Goal: Task Accomplishment & Management: Manage account settings

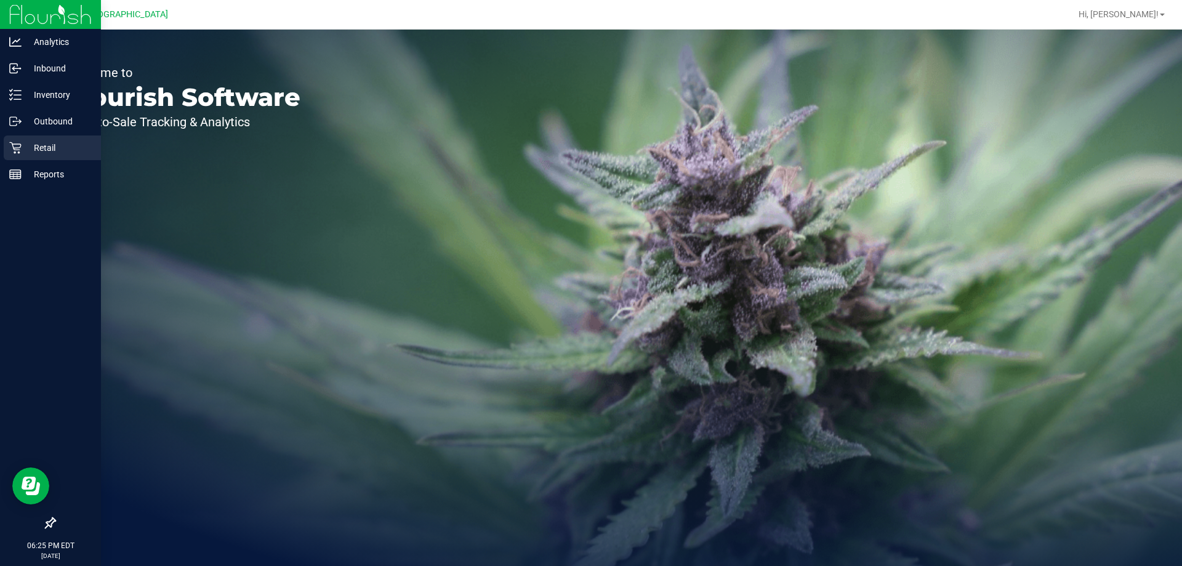
click at [63, 161] on link "Retail" at bounding box center [50, 148] width 101 height 26
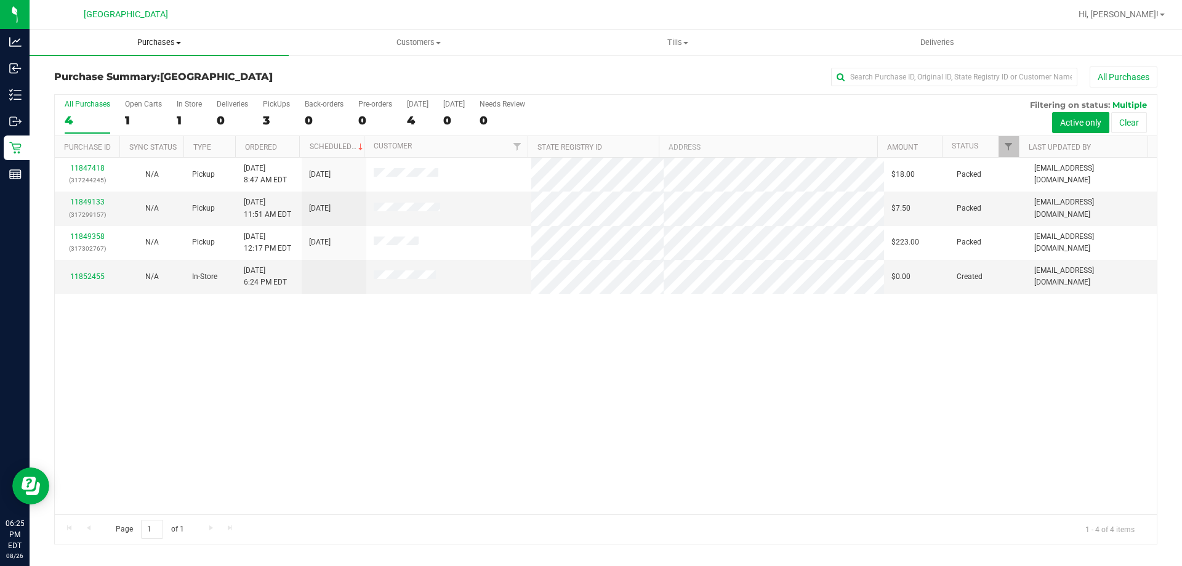
click at [144, 41] on span "Purchases" at bounding box center [159, 42] width 259 height 11
click at [163, 88] on li "Fulfillment" at bounding box center [159, 89] width 259 height 15
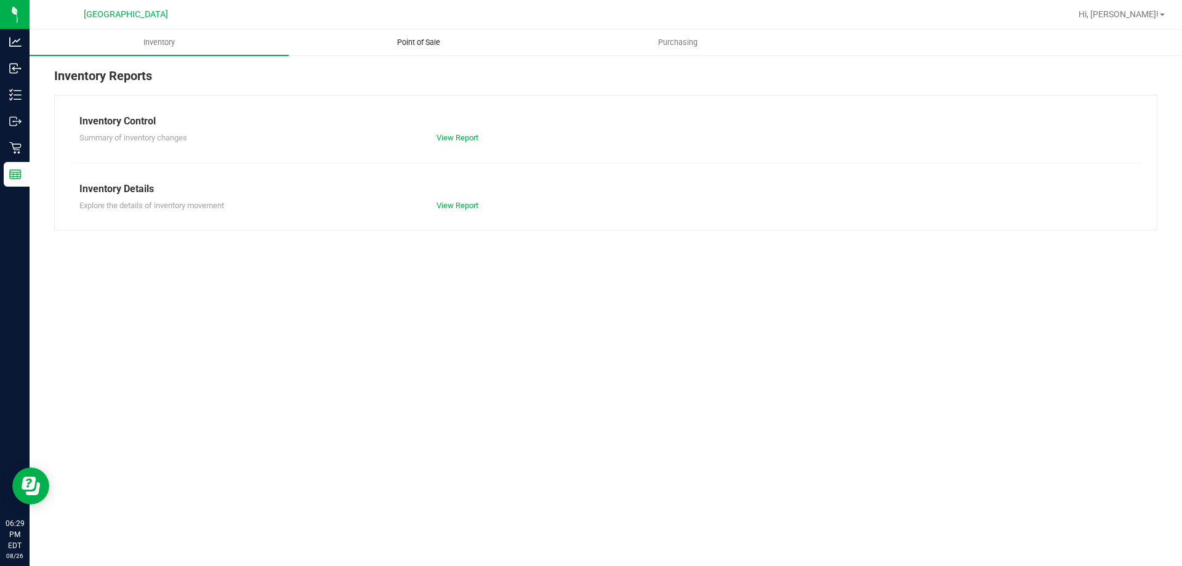
click at [397, 44] on span "Point of Sale" at bounding box center [419, 42] width 76 height 11
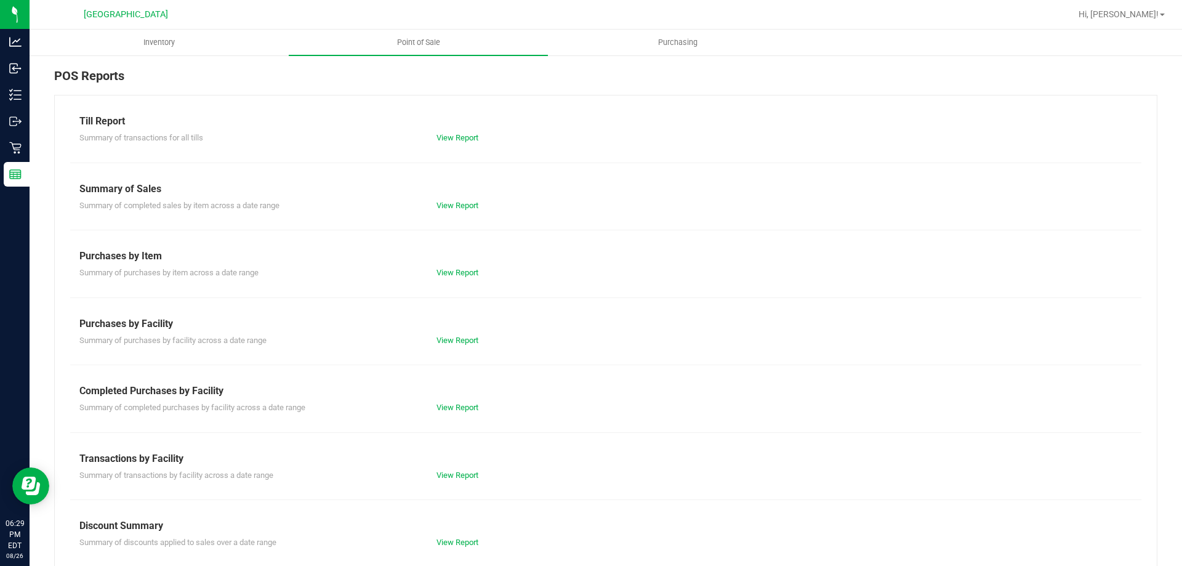
click at [449, 402] on div "View Report" at bounding box center [516, 407] width 179 height 12
click at [451, 405] on link "View Report" at bounding box center [458, 407] width 42 height 9
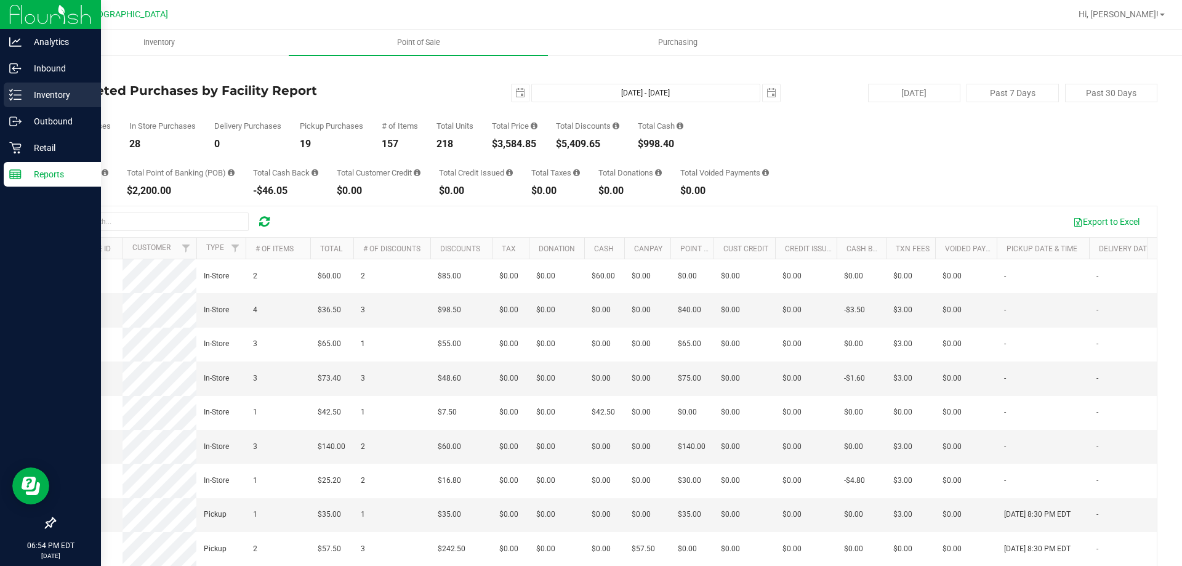
click at [14, 95] on icon at bounding box center [15, 95] width 12 height 12
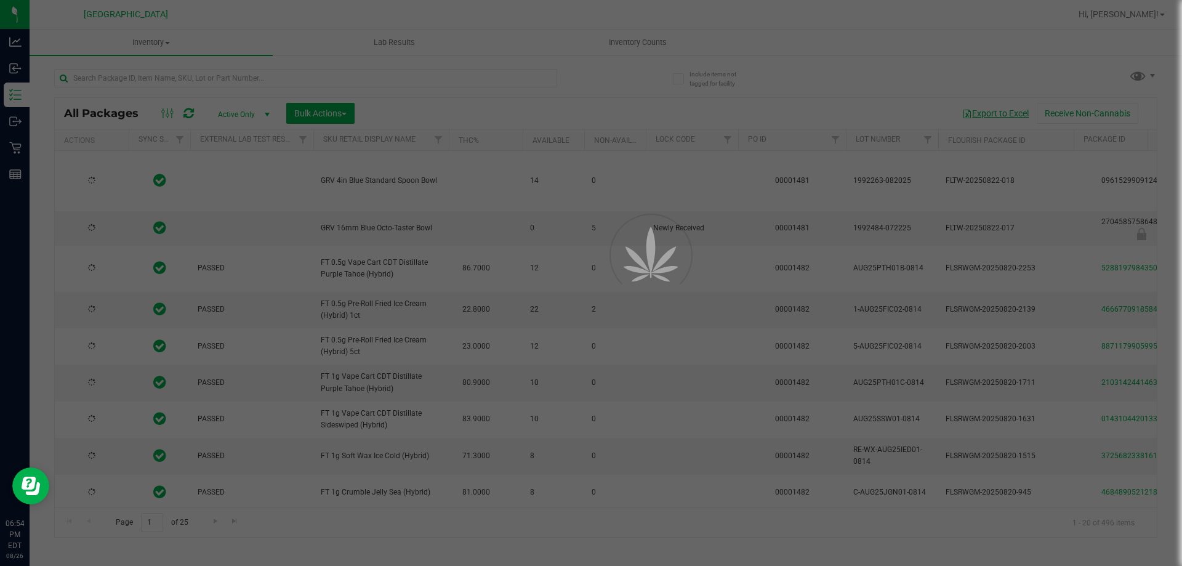
type input "2026-08-12"
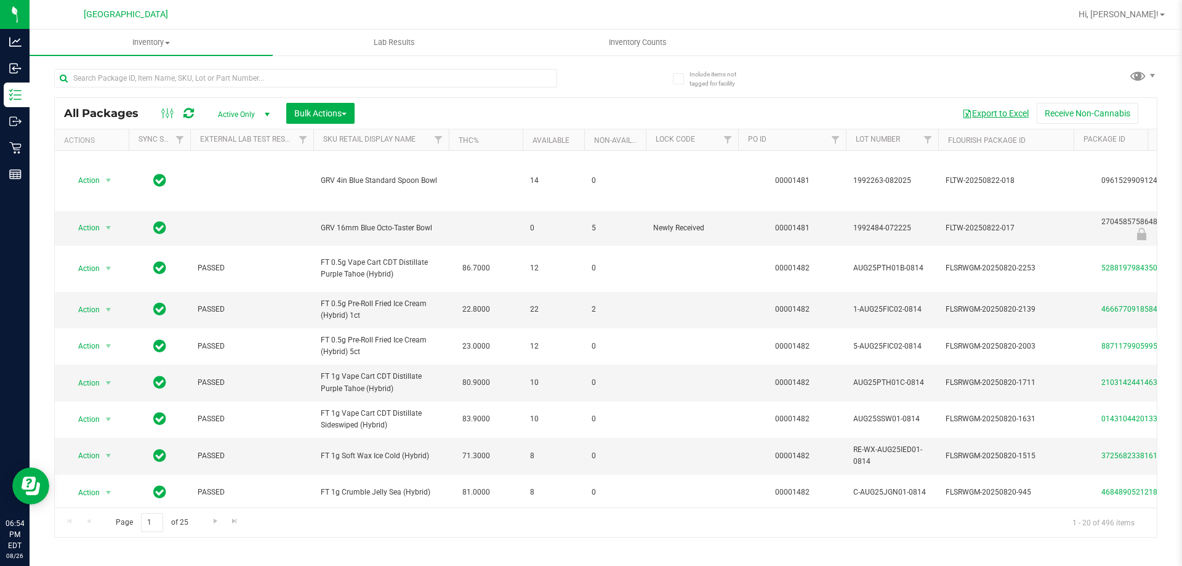
click at [1001, 113] on button "Export to Excel" at bounding box center [995, 113] width 83 height 21
drag, startPoint x: 171, startPoint y: 90, endPoint x: 192, endPoint y: 73, distance: 27.1
click at [172, 90] on div at bounding box center [305, 83] width 503 height 28
click at [192, 72] on input "text" at bounding box center [305, 78] width 503 height 18
type input "lozenge"
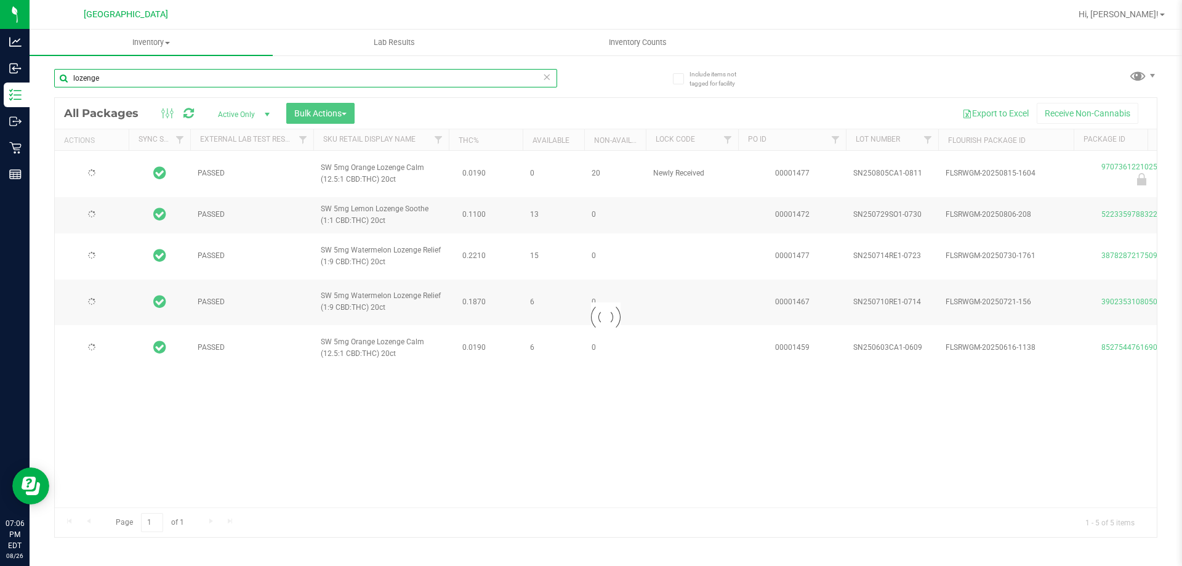
type input "2026-02-15"
type input "2026-02-08"
type input "2026-01-24"
type input "2026-01-20"
type input "2025-12-14"
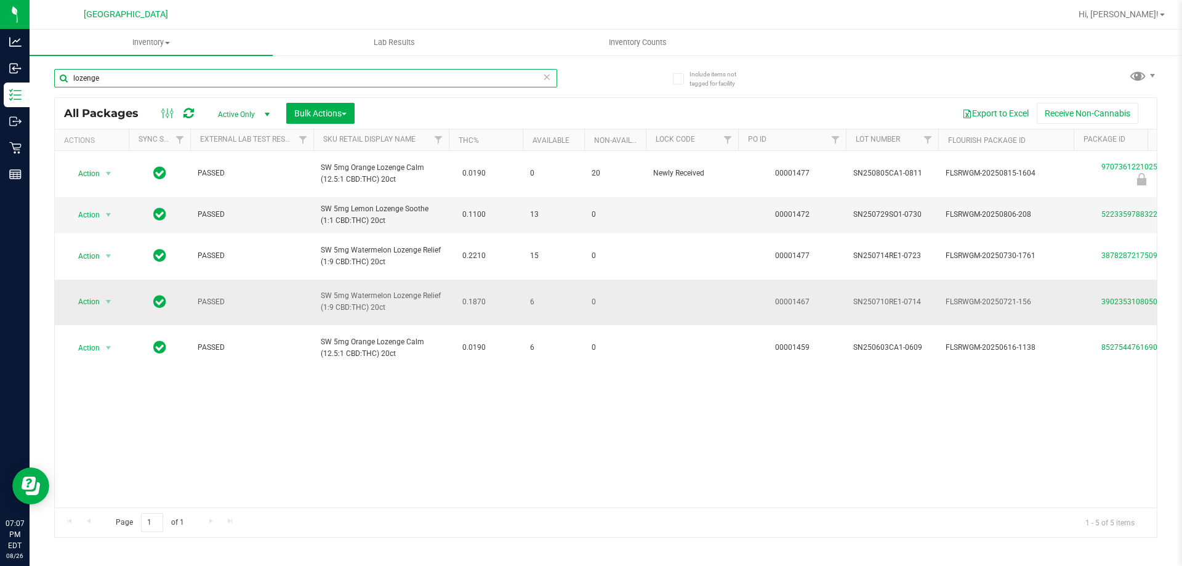
type input "lozenge"
click at [411, 325] on td "SW 5mg Watermelon Lozenge Relief (1:9 CBD:THC) 20ct" at bounding box center [380, 303] width 135 height 46
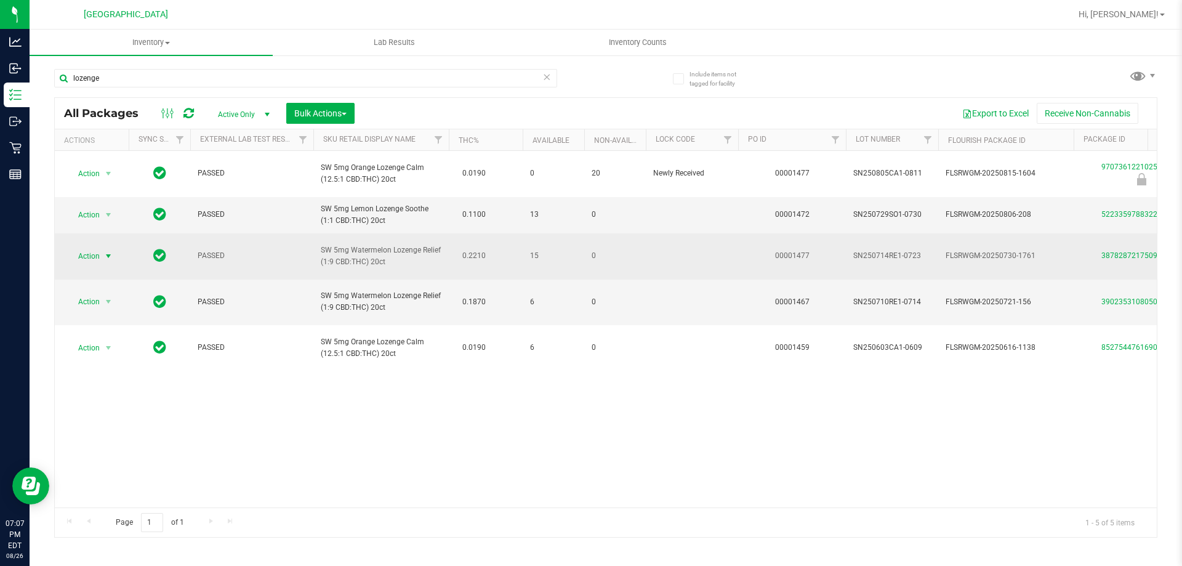
click at [109, 261] on span "select" at bounding box center [108, 256] width 10 height 10
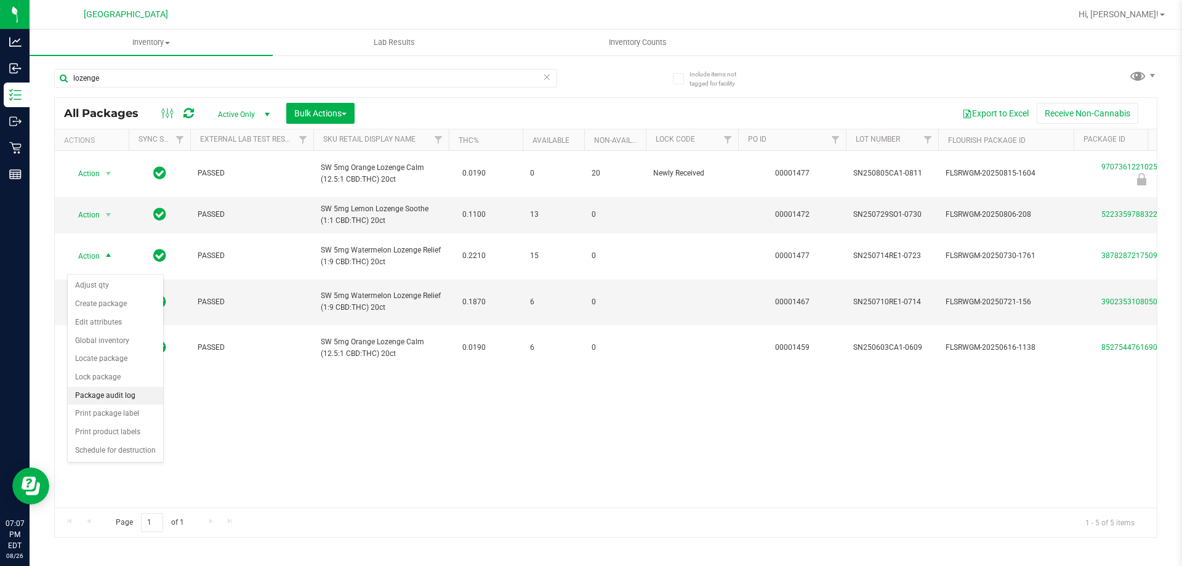
click at [127, 395] on li "Package audit log" at bounding box center [115, 396] width 95 height 18
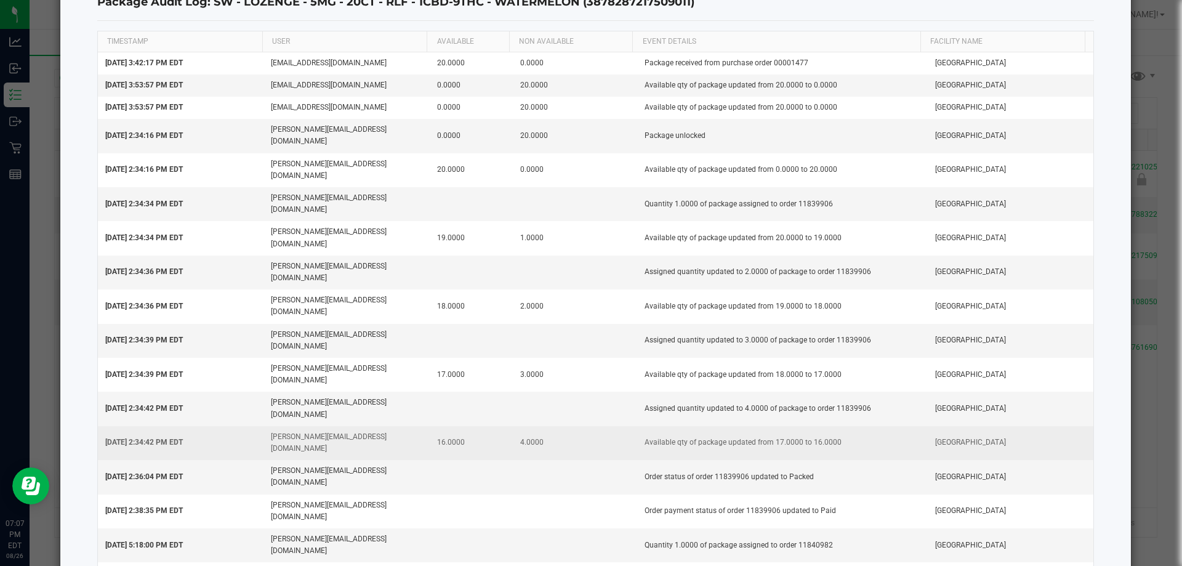
scroll to position [117, 0]
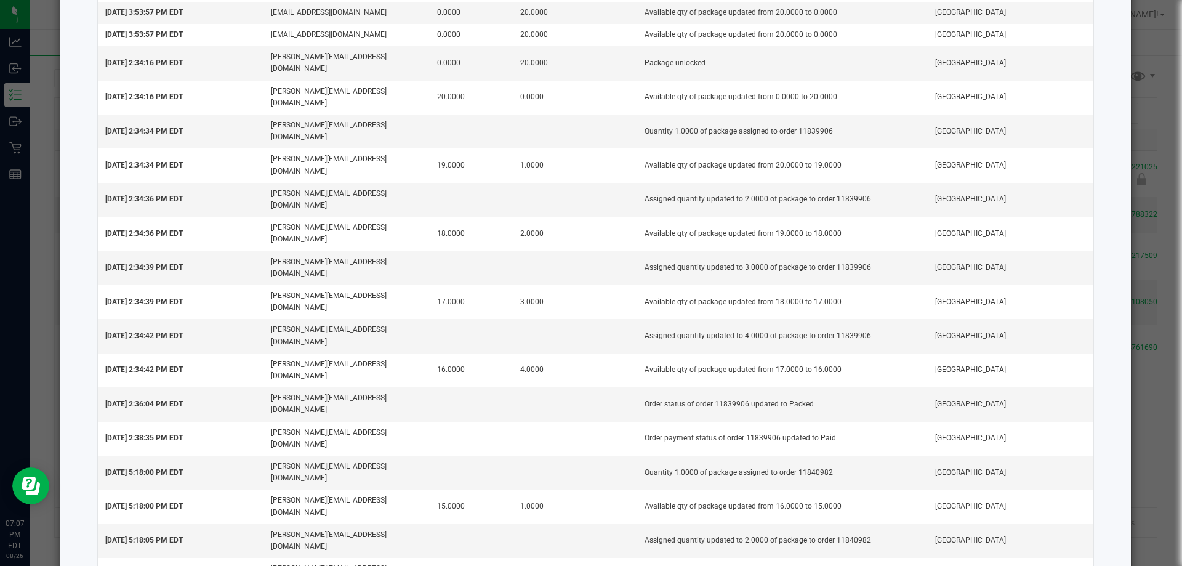
click at [1136, 276] on ngb-modal-window "Package Audit Log: SW - LOZENGE - 5MG - 20CT - RLF - 1CBD-9THC - WATERMELON (38…" at bounding box center [596, 283] width 1192 height 566
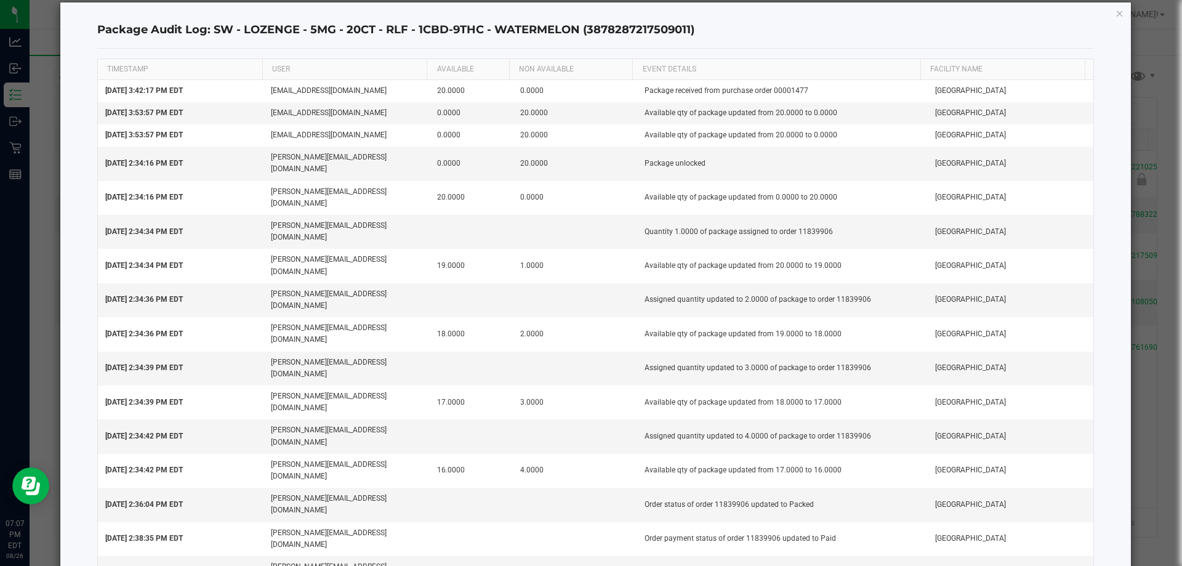
scroll to position [0, 0]
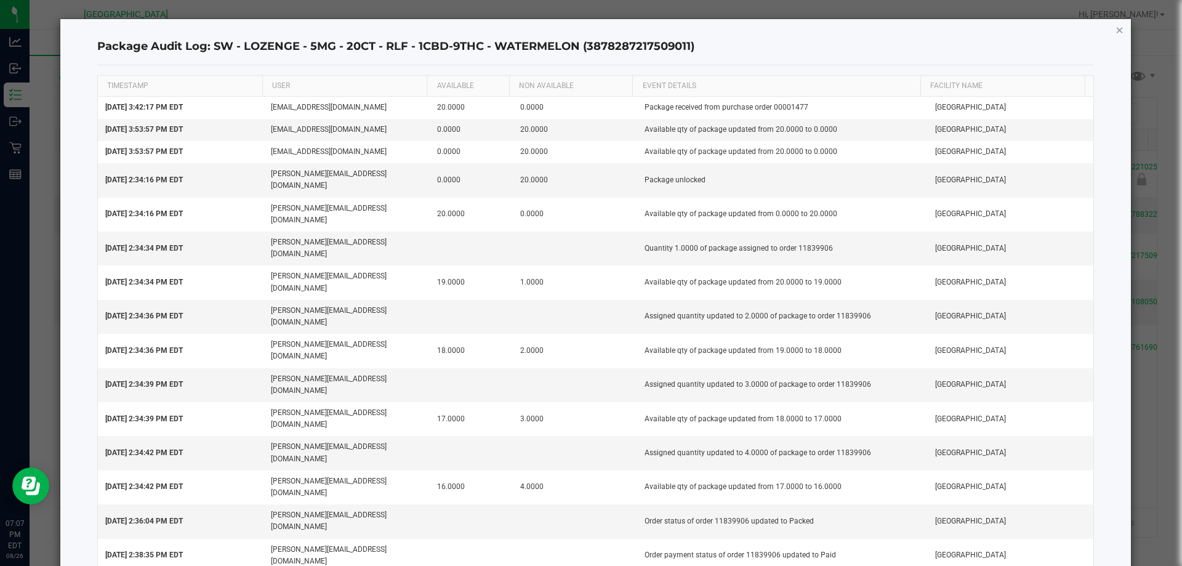
click at [1116, 28] on icon "button" at bounding box center [1120, 29] width 9 height 15
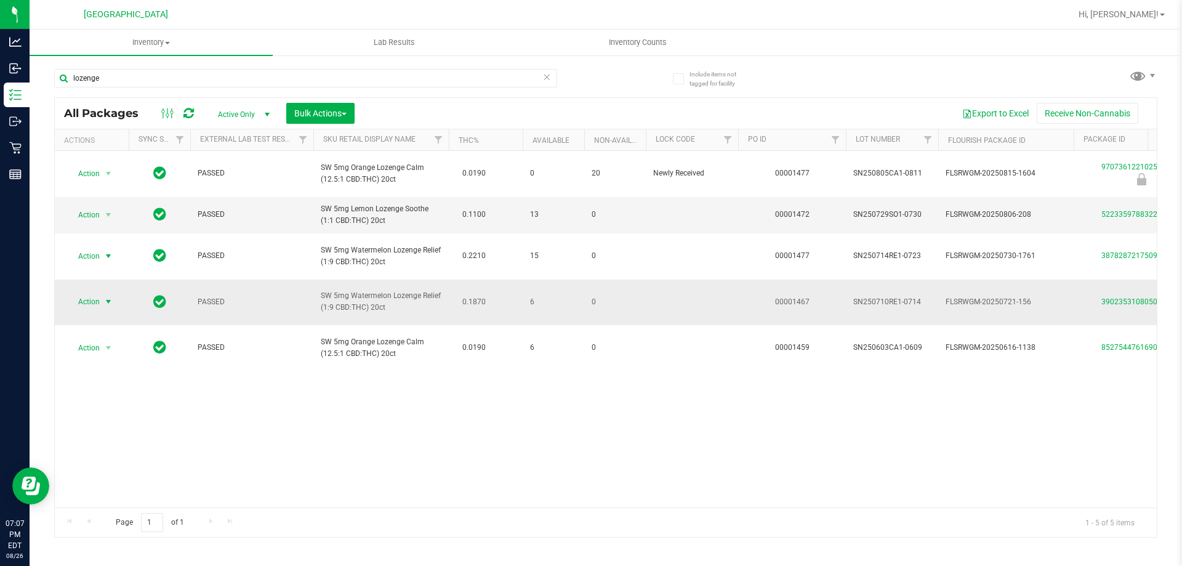
click at [99, 310] on span "Action" at bounding box center [83, 301] width 33 height 17
click at [126, 441] on li "Package audit log" at bounding box center [115, 441] width 95 height 18
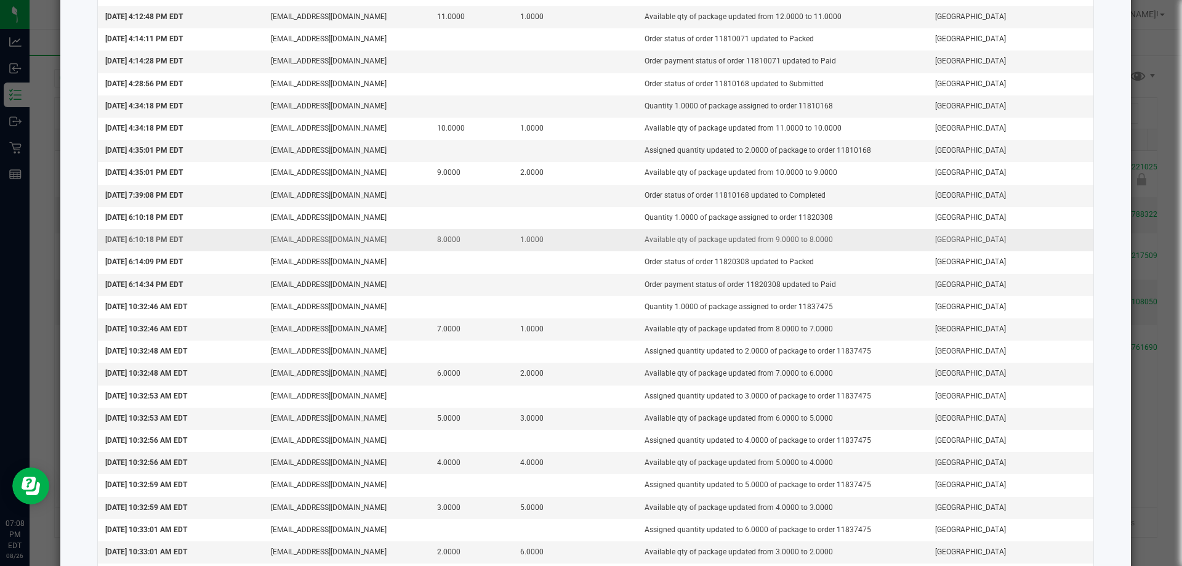
scroll to position [784, 0]
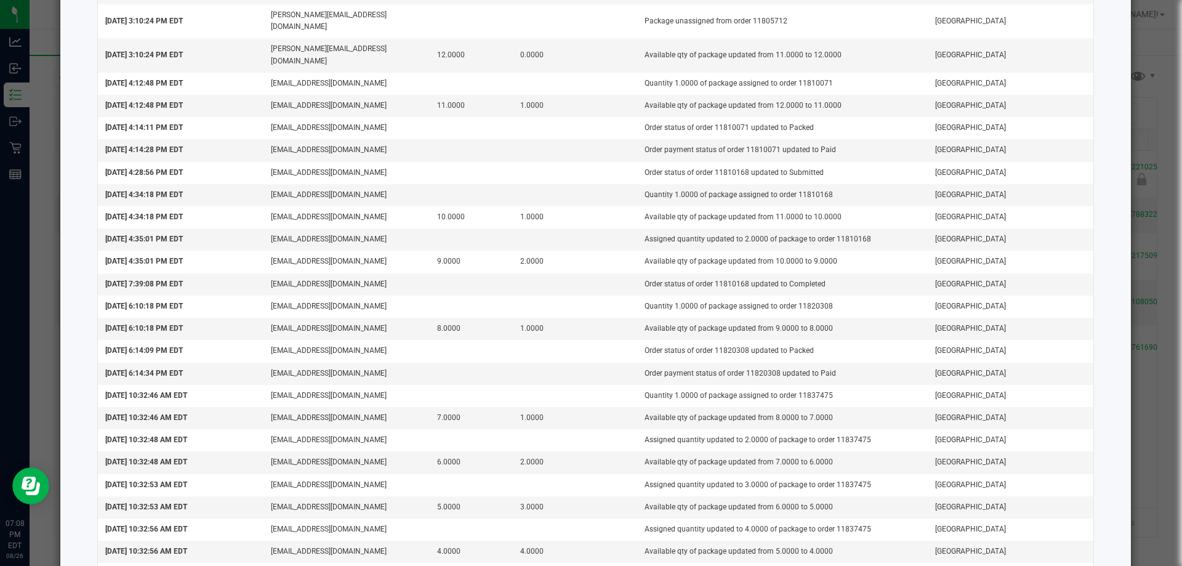
click at [1125, 74] on ngb-modal-window "Package Audit Log: SW - LOZENGE - 5MG - 20CT - RLF - 1CBD-9THC - WATERMELON (39…" at bounding box center [596, 283] width 1192 height 566
click at [1133, 75] on ngb-modal-window "Package Audit Log: SW - LOZENGE - 5MG - 20CT - RLF - 1CBD-9THC - WATERMELON (39…" at bounding box center [596, 283] width 1192 height 566
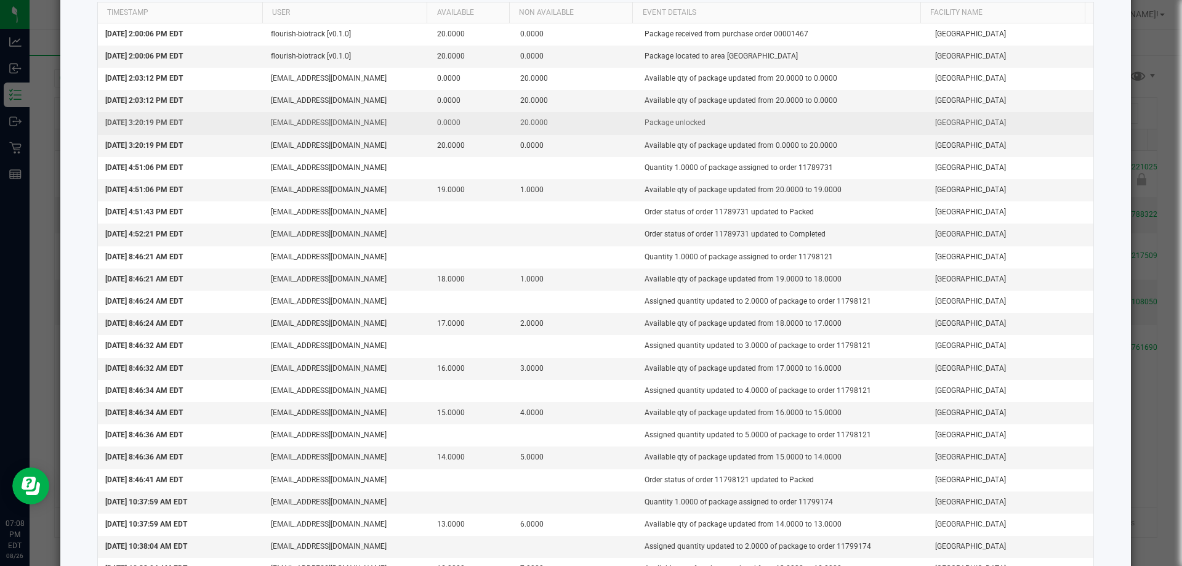
scroll to position [0, 0]
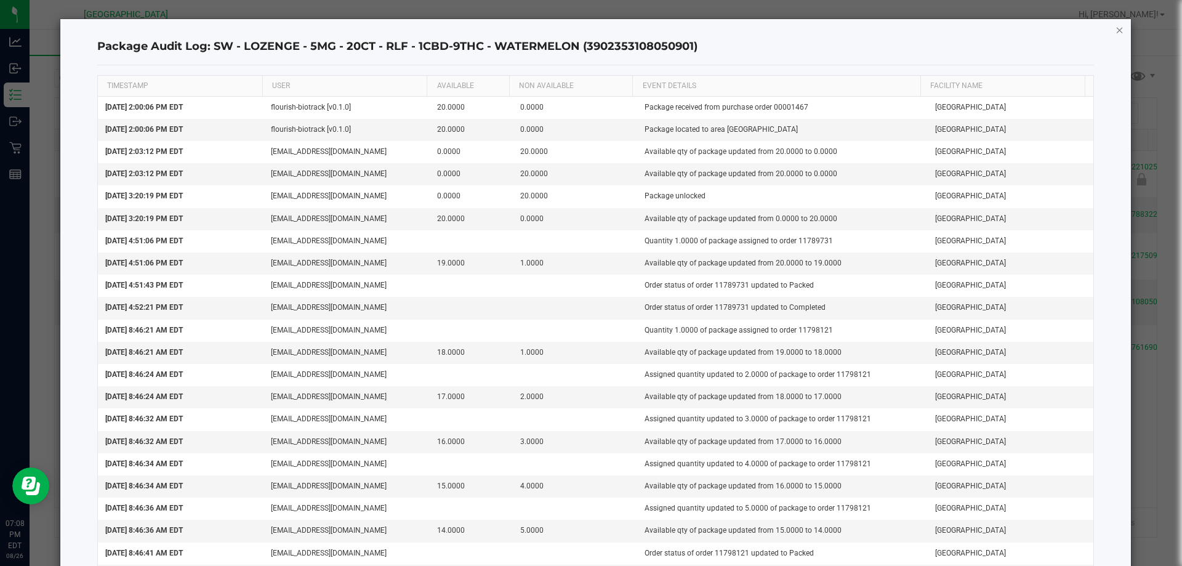
click at [1116, 28] on icon "button" at bounding box center [1120, 29] width 9 height 15
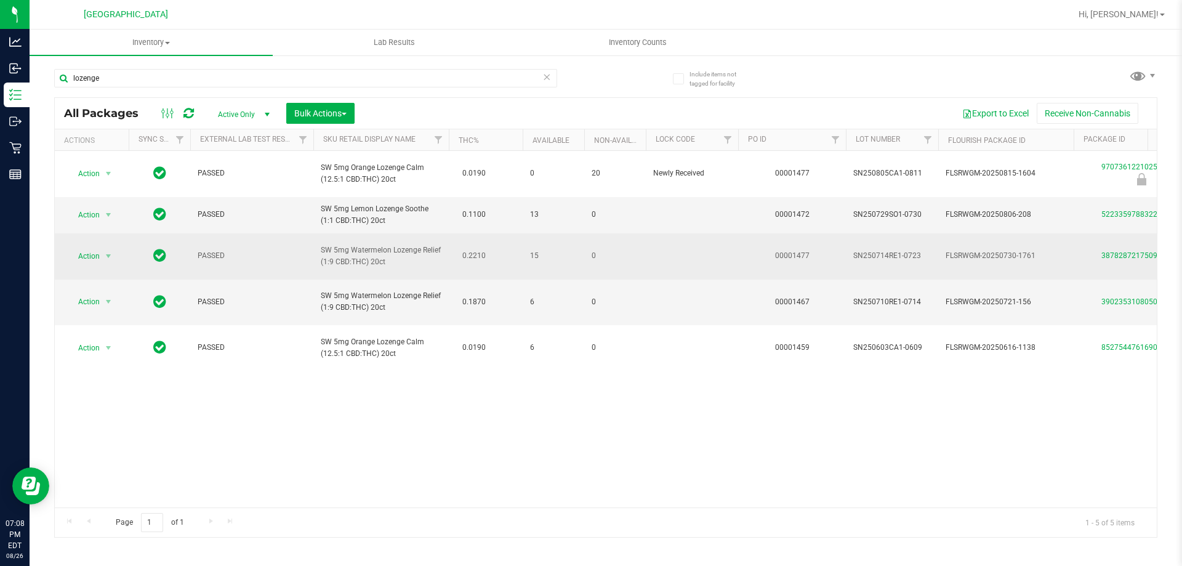
click at [421, 258] on span "SW 5mg Watermelon Lozenge Relief (1:9 CBD:THC) 20ct" at bounding box center [381, 255] width 121 height 23
click at [97, 265] on span "Action" at bounding box center [83, 256] width 33 height 17
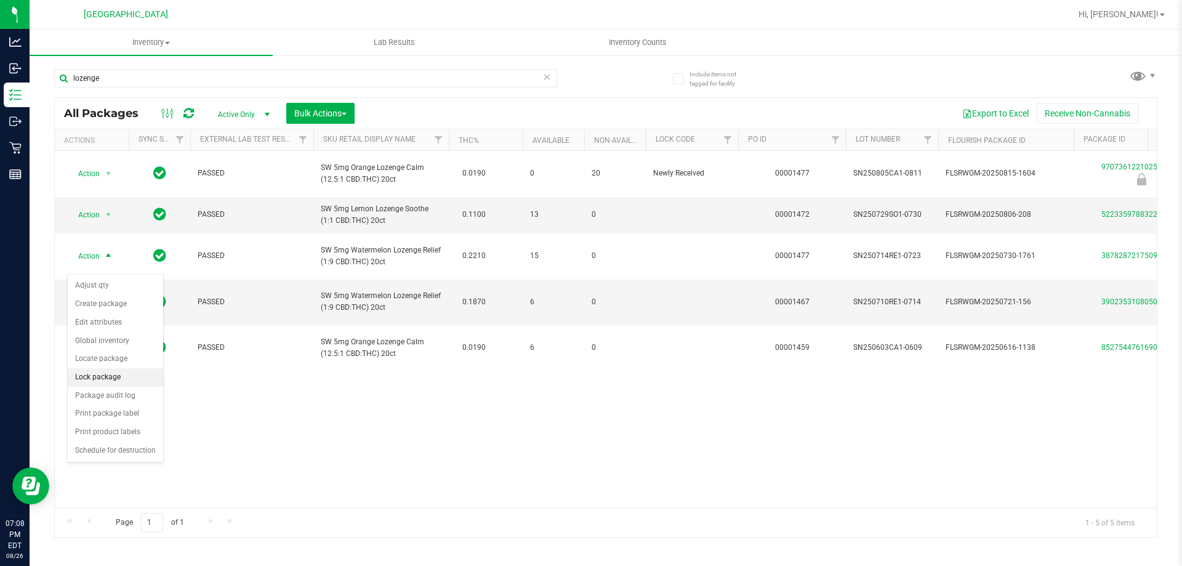
click at [144, 379] on li "Lock package" at bounding box center [115, 377] width 95 height 18
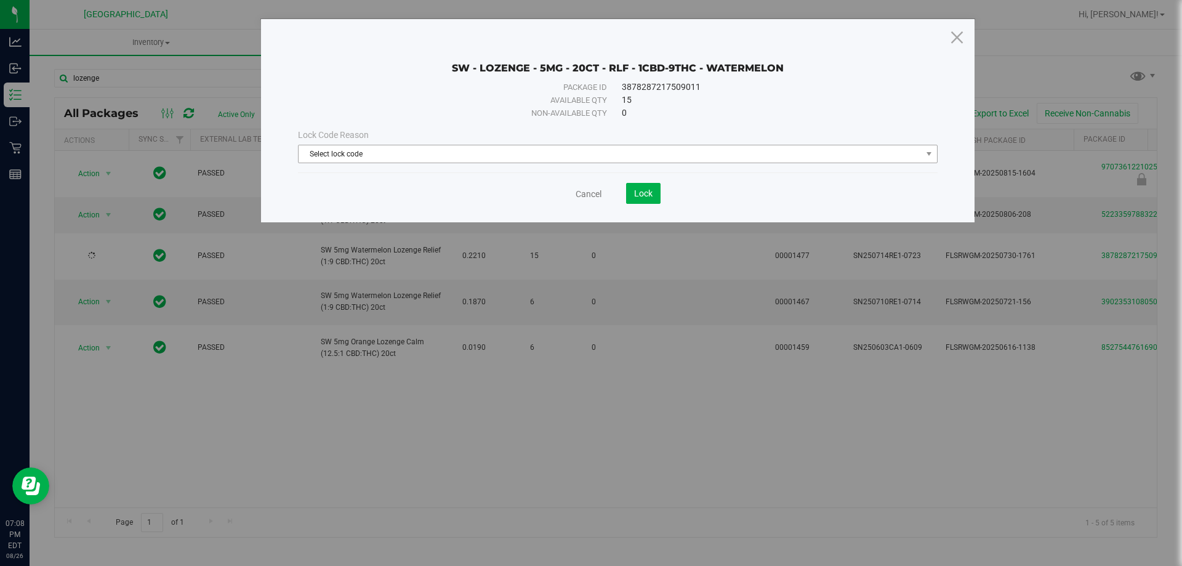
click at [408, 158] on span "Select lock code" at bounding box center [610, 153] width 623 height 17
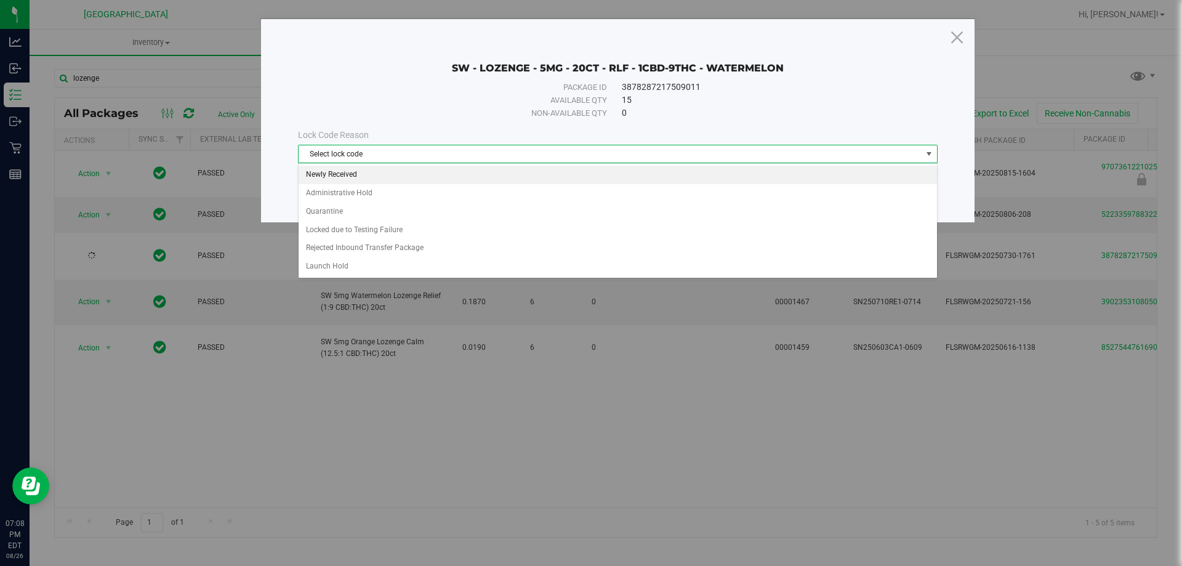
click at [392, 174] on li "Newly Received" at bounding box center [618, 175] width 639 height 18
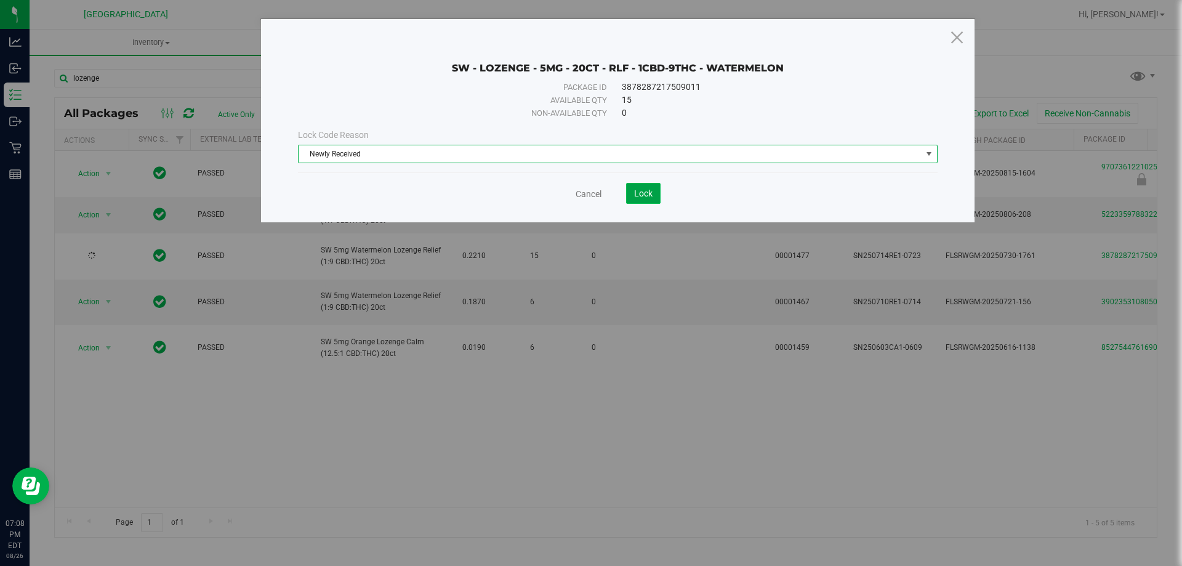
click at [648, 190] on span "Lock" at bounding box center [643, 193] width 18 height 10
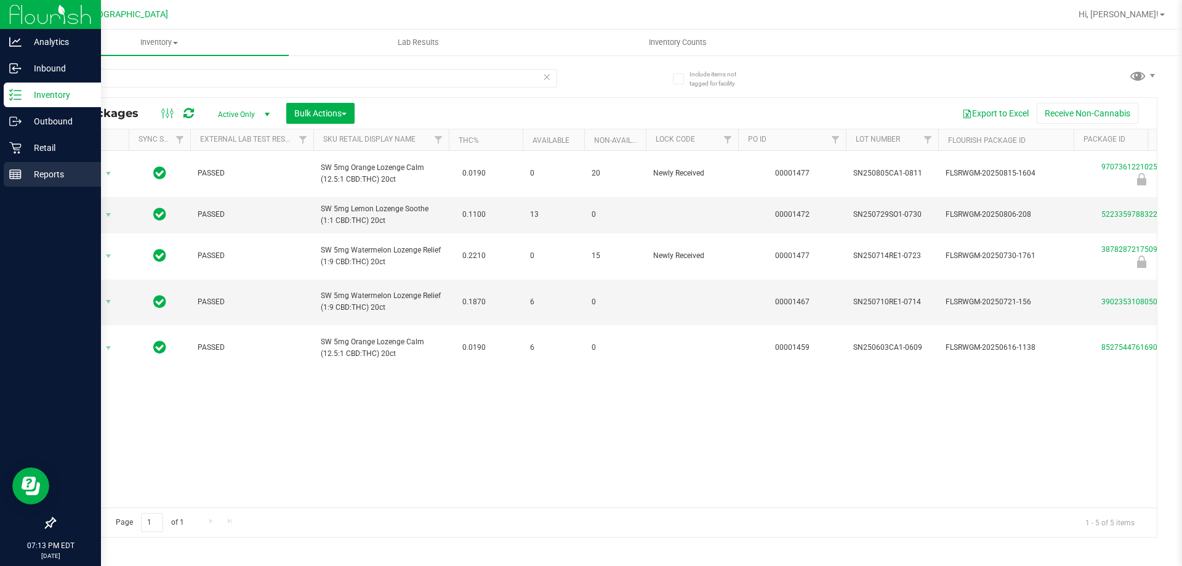
click at [15, 166] on div "Reports" at bounding box center [52, 174] width 97 height 25
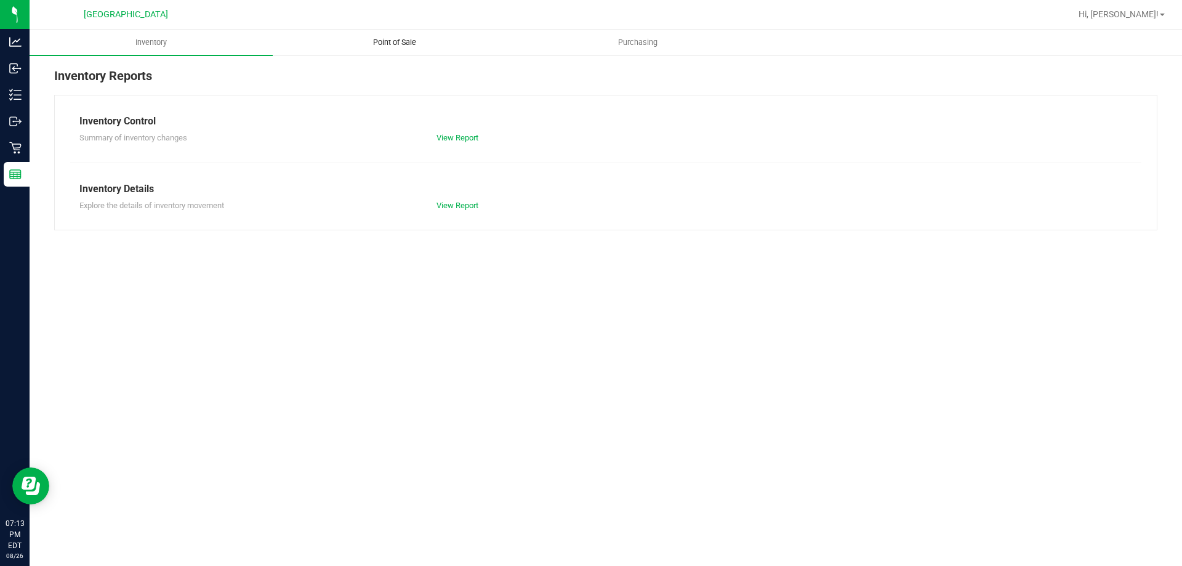
click at [380, 44] on span "Point of Sale" at bounding box center [395, 42] width 76 height 11
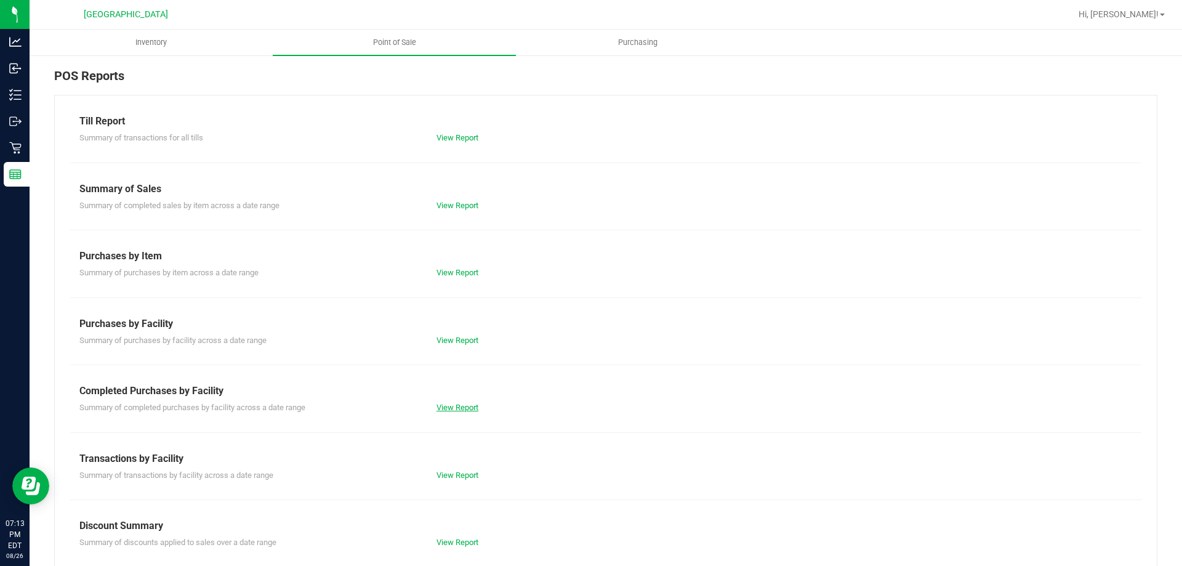
click at [442, 406] on link "View Report" at bounding box center [458, 407] width 42 height 9
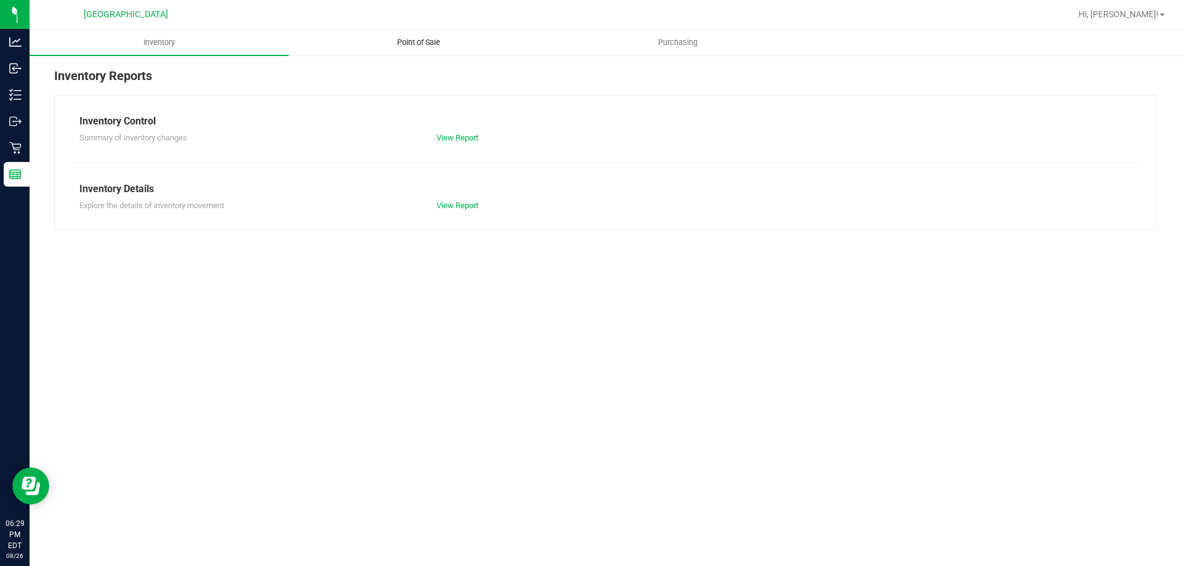
click at [403, 32] on uib-tab-heading "Point of Sale" at bounding box center [418, 42] width 258 height 25
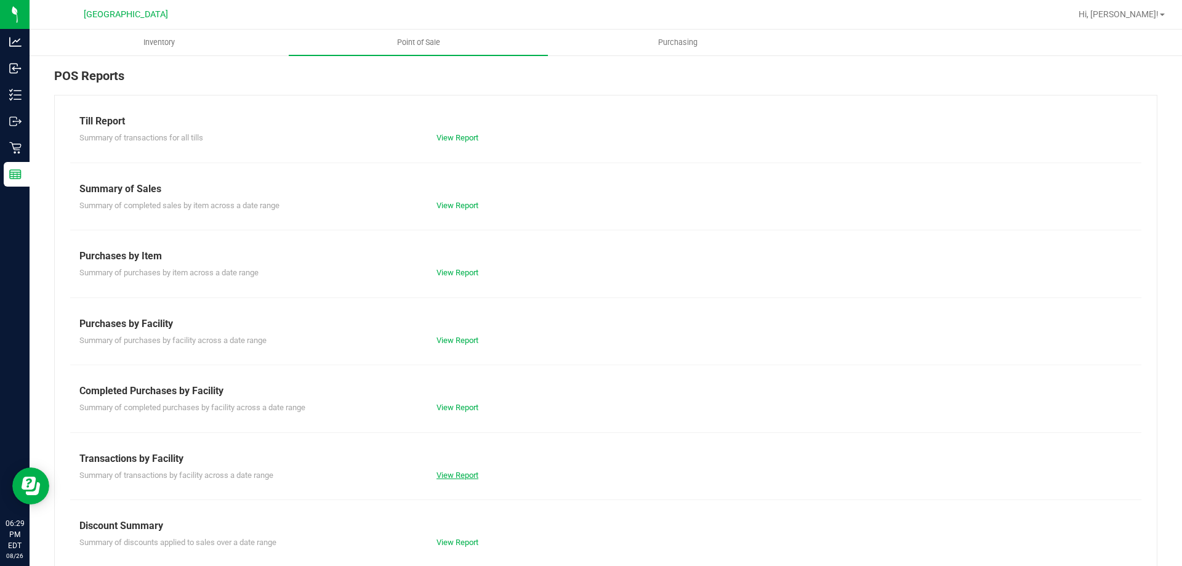
click at [459, 471] on link "View Report" at bounding box center [458, 474] width 42 height 9
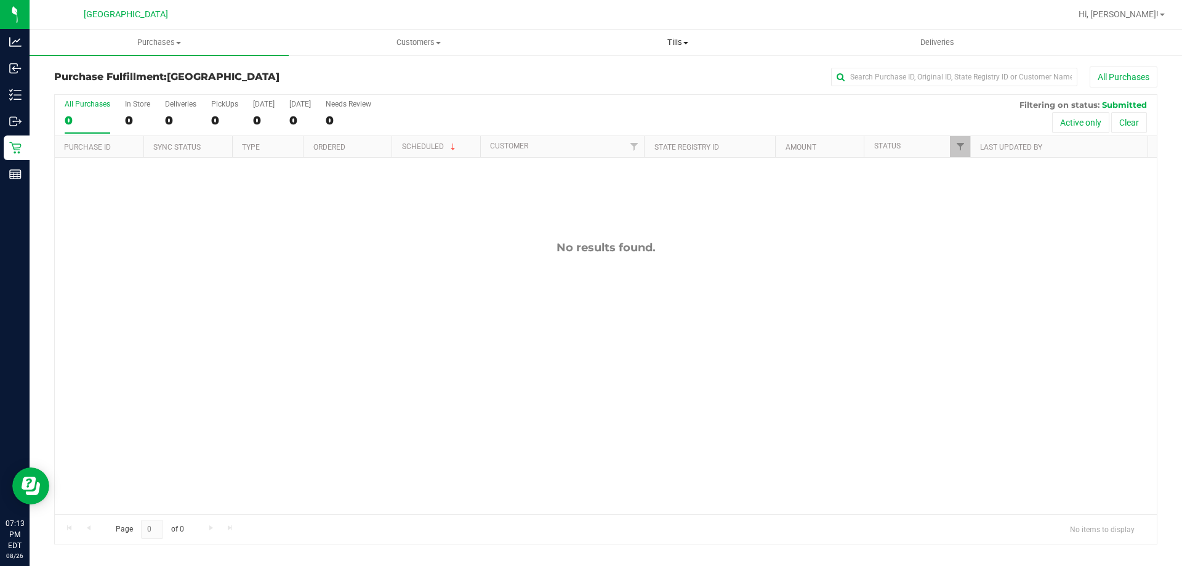
click at [672, 40] on span "Tills" at bounding box center [678, 42] width 258 height 11
click at [631, 74] on li "Manage tills" at bounding box center [677, 74] width 259 height 15
